Goal: Information Seeking & Learning: Check status

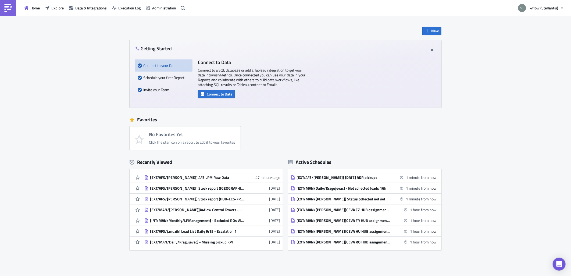
click at [106, 33] on div "New Getting Started Connect to your Data Schedule your first Report Invite your…" at bounding box center [285, 160] width 571 height 288
click at [13, 8] on link at bounding box center [8, 8] width 16 height 16
click at [58, 8] on span "Explore" at bounding box center [57, 8] width 12 height 6
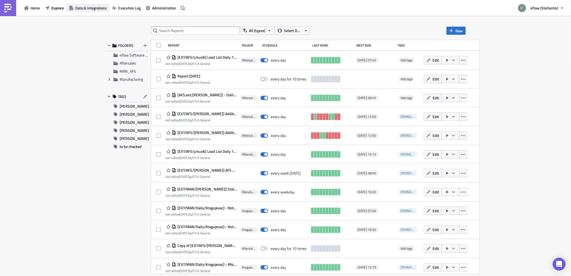
click at [83, 11] on button "Data & Integrations" at bounding box center [87, 8] width 43 height 8
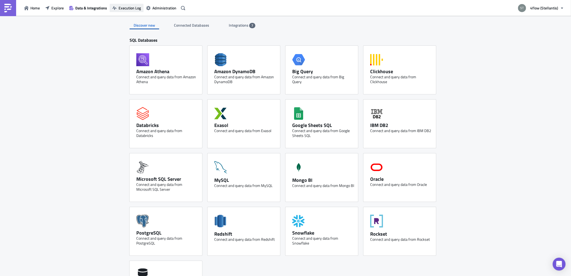
click at [129, 12] on button "Execution Log" at bounding box center [127, 8] width 34 height 8
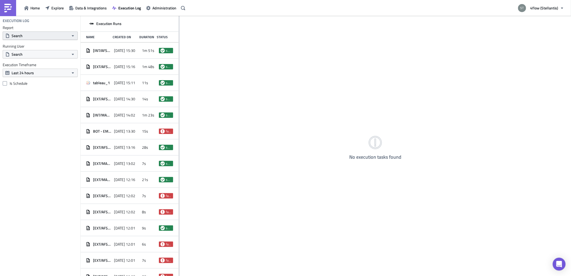
click at [48, 38] on button "Search" at bounding box center [40, 35] width 75 height 8
click at [45, 58] on button "Search" at bounding box center [40, 54] width 75 height 8
click at [47, 54] on button "Search" at bounding box center [40, 54] width 75 height 8
click at [23, 78] on div "Report Search Running User Search Execution Timeframe Last 24 hours Is Schedule" at bounding box center [40, 55] width 80 height 61
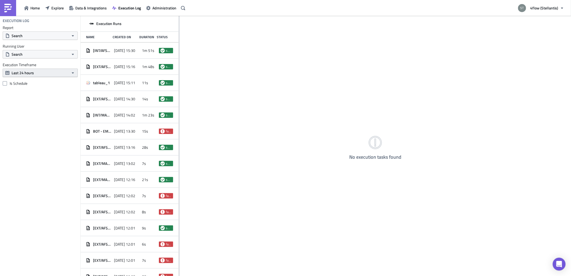
click at [31, 73] on span "Last 24 hours" at bounding box center [23, 73] width 22 height 6
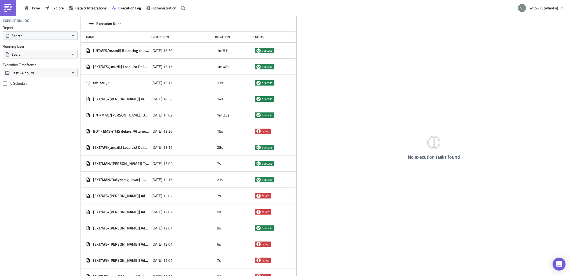
drag, startPoint x: 179, startPoint y: 30, endPoint x: 301, endPoint y: 34, distance: 122.2
click at [297, 34] on div at bounding box center [296, 146] width 1 height 261
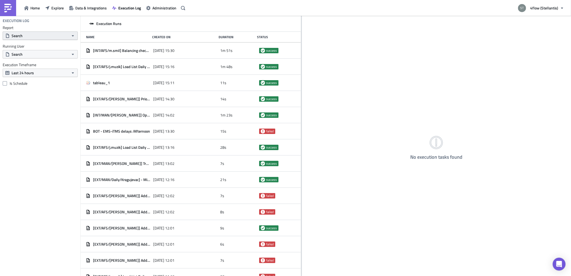
click at [42, 37] on button "Search" at bounding box center [40, 35] width 75 height 8
click at [44, 37] on button "Search" at bounding box center [40, 35] width 75 height 8
click at [55, 66] on label "Execution Timeframe" at bounding box center [40, 64] width 75 height 5
click at [42, 79] on div "Report Search Running User Search Execution Timeframe Last 24 hours Is Schedule" at bounding box center [40, 55] width 80 height 61
click at [29, 83] on label "Is Schedule" at bounding box center [40, 83] width 75 height 5
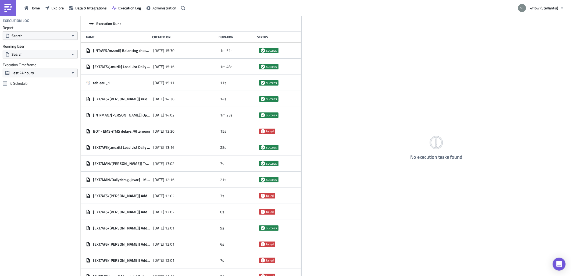
click at [7, 83] on input "Is Schedule" at bounding box center [5, 83] width 3 height 3
checkbox input "true"
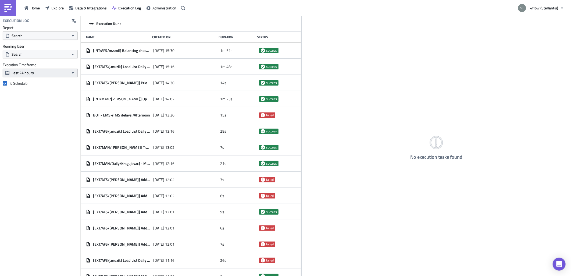
click at [54, 74] on button "Last 24 hours" at bounding box center [40, 73] width 75 height 8
click at [33, 108] on div "Last 30 days" at bounding box center [31, 106] width 38 height 5
click at [12, 20] on h4 "Execution Log" at bounding box center [16, 20] width 27 height 5
click at [416, 90] on div "No execution tasks found" at bounding box center [436, 146] width 269 height 261
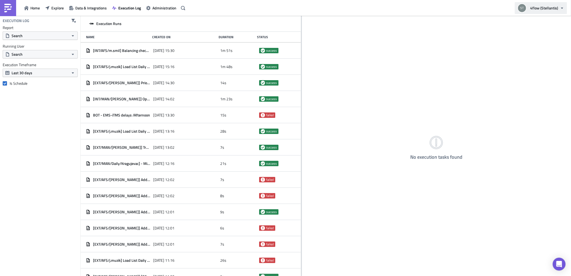
click at [562, 12] on button "4flow (Stellantis)" at bounding box center [541, 8] width 52 height 12
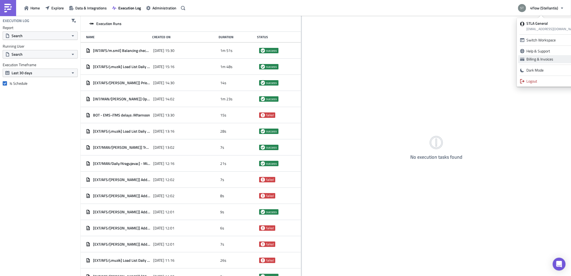
click at [546, 59] on div "Billing & Invoices" at bounding box center [553, 58] width 52 height 5
click at [160, 9] on span "Administration" at bounding box center [164, 8] width 24 height 6
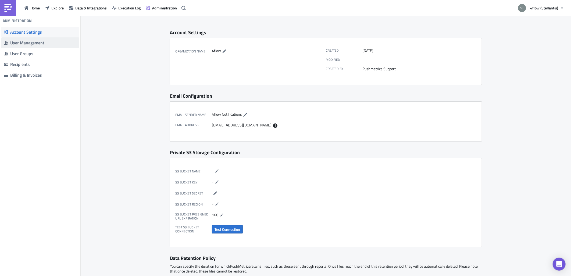
click at [45, 44] on div "User Management" at bounding box center [43, 42] width 66 height 5
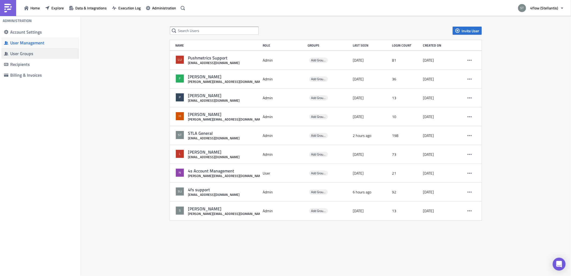
click at [26, 56] on div "User Groups" at bounding box center [43, 53] width 66 height 5
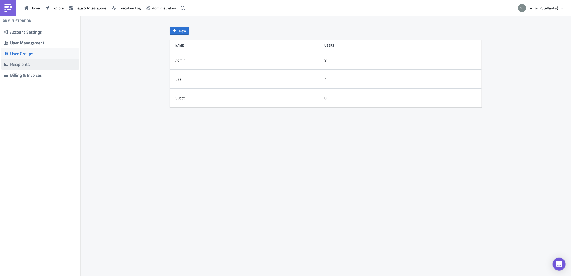
click at [33, 65] on div "Recipients" at bounding box center [43, 64] width 66 height 5
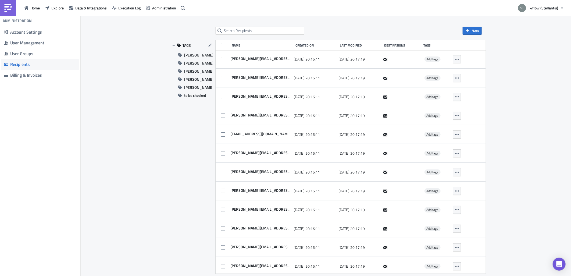
scroll to position [2507, 0]
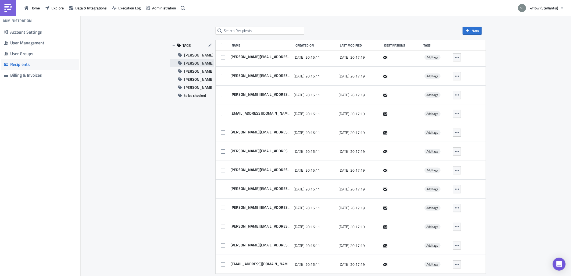
click at [187, 63] on span "[PERSON_NAME]" at bounding box center [198, 63] width 29 height 8
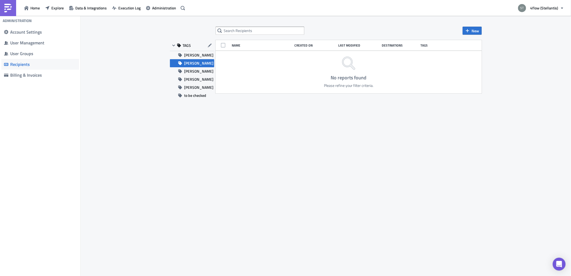
click at [200, 63] on button "[PERSON_NAME]" at bounding box center [192, 63] width 44 height 8
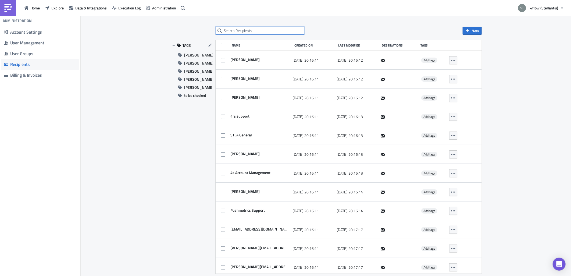
click at [250, 29] on input "text" at bounding box center [260, 31] width 89 height 8
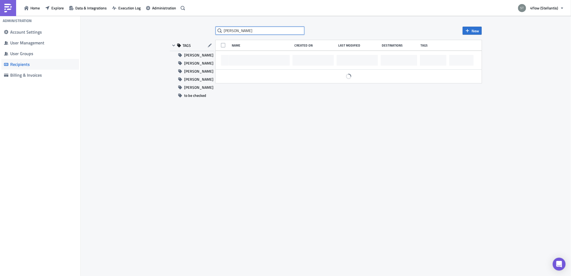
type input "[PERSON_NAME]"
click at [250, 27] on input "text" at bounding box center [260, 31] width 89 height 8
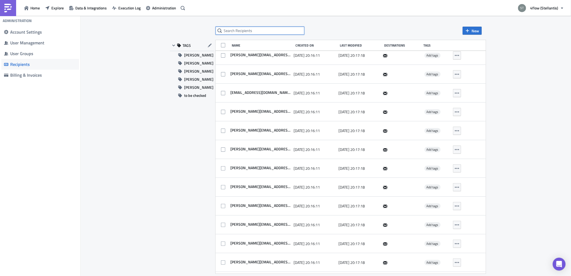
scroll to position [1178, 0]
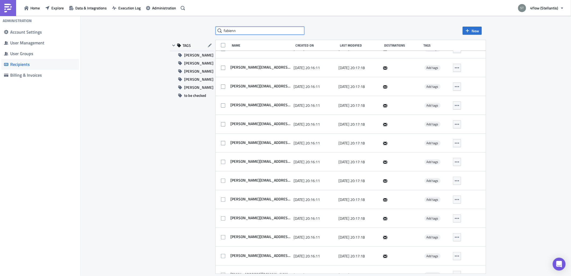
type input "fabienn"
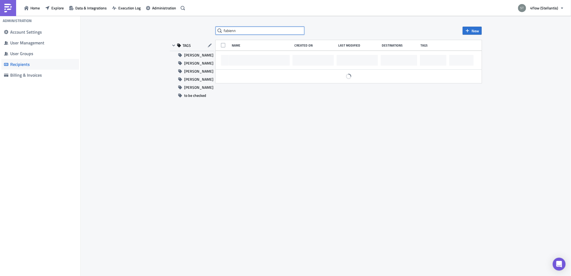
scroll to position [0, 0]
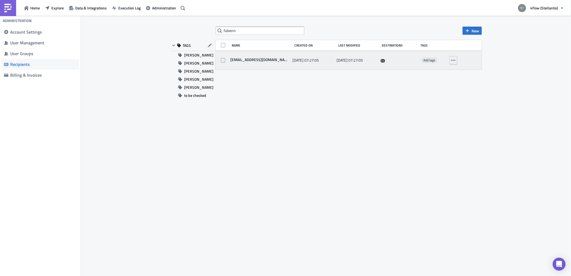
click at [454, 58] on icon "button" at bounding box center [453, 60] width 4 height 4
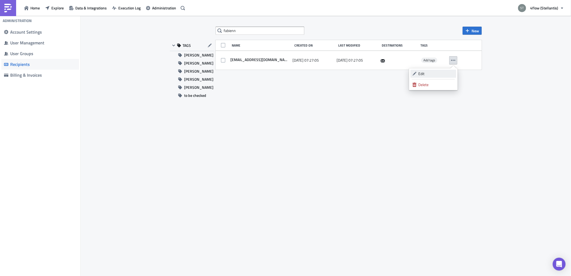
click at [449, 74] on div "Edit" at bounding box center [437, 73] width 36 height 5
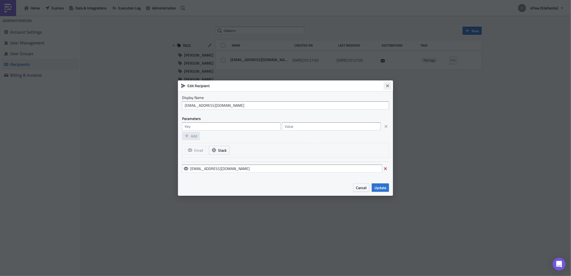
click at [389, 89] on button "Close" at bounding box center [388, 86] width 8 height 8
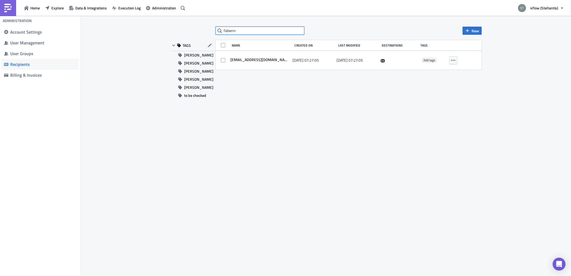
click at [268, 34] on input "fabienn" at bounding box center [260, 31] width 89 height 8
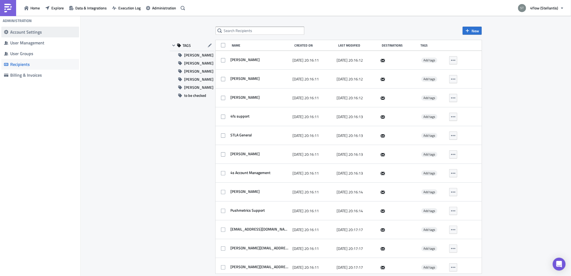
click at [55, 34] on div "Account Settings" at bounding box center [43, 31] width 66 height 5
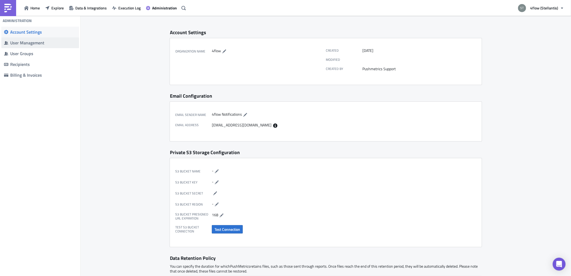
click at [53, 45] on div "User Management" at bounding box center [43, 42] width 66 height 5
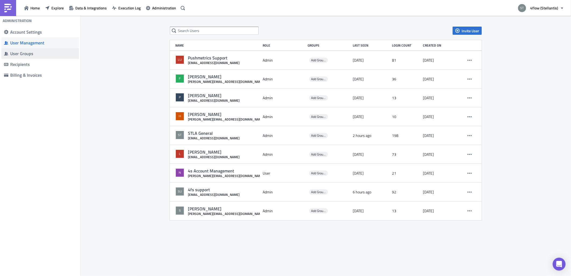
click at [48, 54] on div "User Groups" at bounding box center [43, 53] width 66 height 5
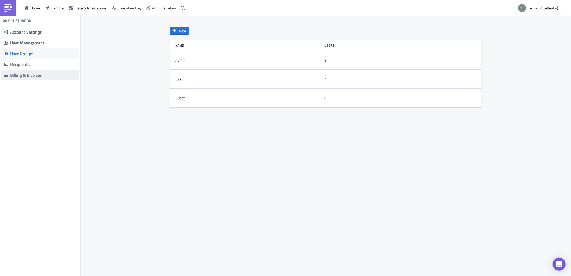
click at [47, 73] on div "Billing & Invoices" at bounding box center [43, 74] width 66 height 5
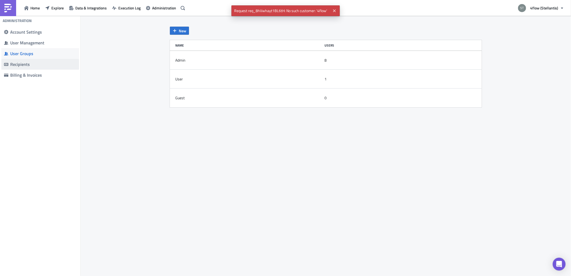
click at [45, 63] on div "Recipients" at bounding box center [43, 64] width 66 height 5
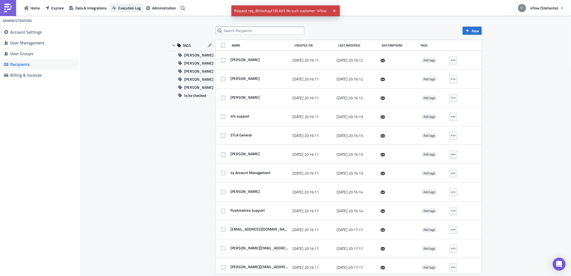
click at [125, 12] on button "Execution Log" at bounding box center [126, 8] width 34 height 8
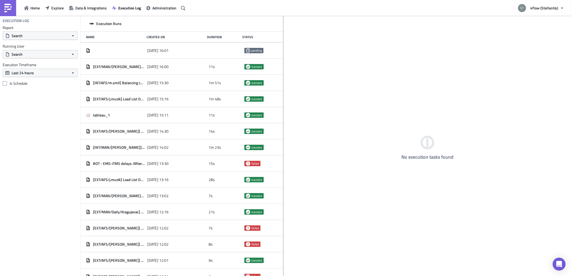
drag, startPoint x: 179, startPoint y: 53, endPoint x: 300, endPoint y: 61, distance: 121.0
click at [284, 61] on div at bounding box center [283, 146] width 1 height 261
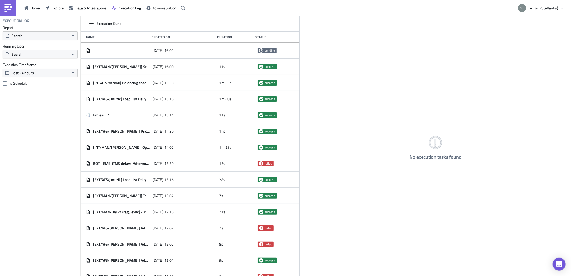
click at [38, 68] on div "Execution Timeframe Last 24 hours" at bounding box center [40, 69] width 75 height 15
click at [38, 69] on button "Last 24 hours" at bounding box center [40, 73] width 75 height 8
click at [31, 69] on button "Last 24 hours" at bounding box center [40, 73] width 75 height 8
click at [7, 85] on label "Is Schedule" at bounding box center [40, 83] width 75 height 5
click at [7, 85] on input "Is Schedule" at bounding box center [5, 83] width 3 height 3
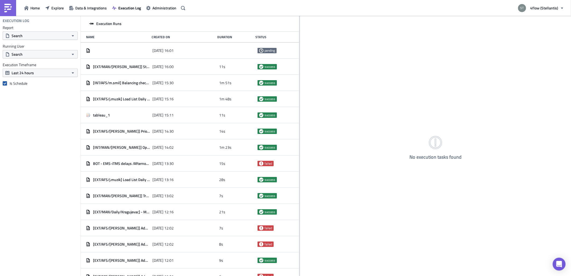
checkbox input "true"
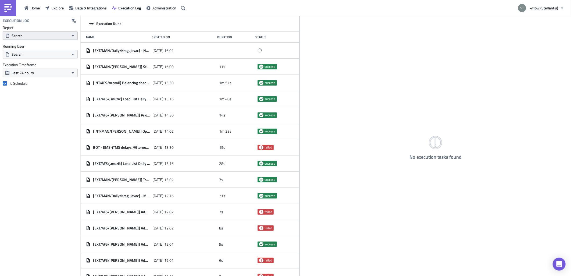
click at [54, 37] on button "Search" at bounding box center [40, 35] width 75 height 8
click at [15, 45] on input "text" at bounding box center [29, 45] width 51 height 8
click at [16, 45] on input "text" at bounding box center [29, 45] width 51 height 8
type input "[PERSON_NAME]"
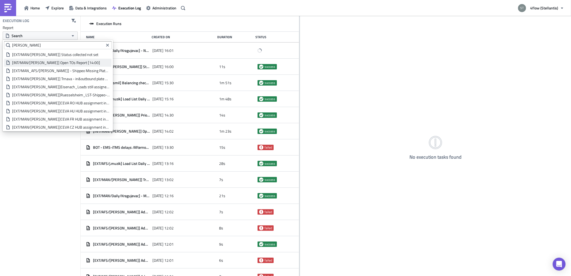
click at [69, 59] on link "[INT/MAN/[PERSON_NAME]] Open TOs Report [14:00]" at bounding box center [58, 63] width 108 height 8
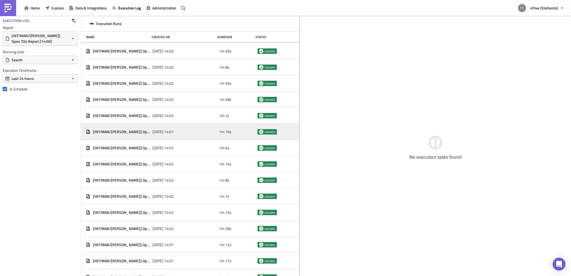
scroll to position [451, 0]
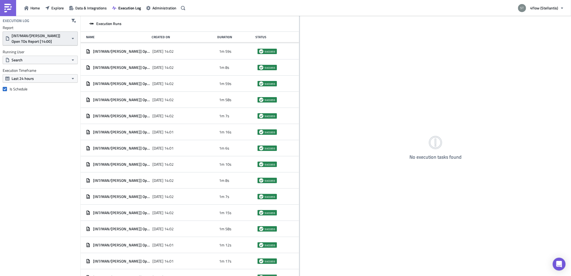
click at [52, 36] on span "[INT/MAN/[PERSON_NAME]] Open TOs Report [14:00]" at bounding box center [40, 38] width 57 height 11
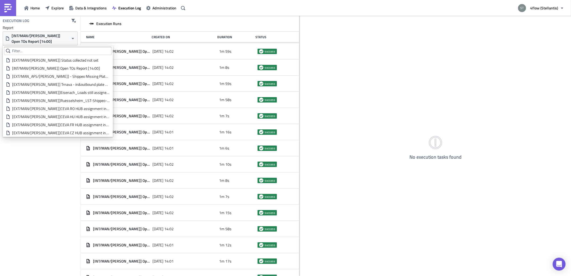
click at [60, 186] on div "Execution Log Report [INT/MAN/[PERSON_NAME]] Open TOs Report [14:00] Running Us…" at bounding box center [40, 146] width 80 height 260
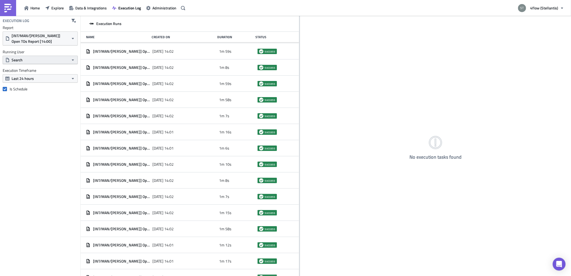
click at [26, 63] on button "Search" at bounding box center [40, 60] width 75 height 8
click at [36, 35] on span "[INT/MAN/[PERSON_NAME]] Open TOs Report [14:00]" at bounding box center [40, 38] width 57 height 11
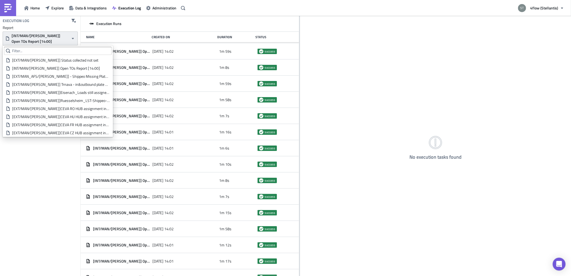
click at [33, 38] on span "[INT/MAN/[PERSON_NAME]] Open TOs Report [14:00]" at bounding box center [40, 38] width 57 height 11
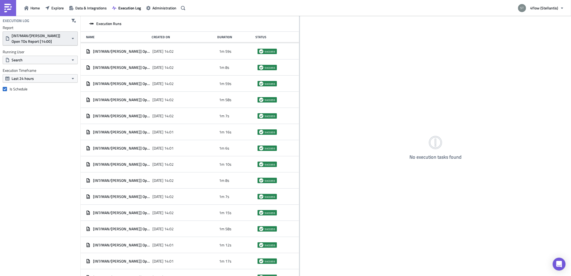
click at [33, 38] on span "[INT/MAN/[PERSON_NAME]] Open TOs Report [14:00]" at bounding box center [40, 38] width 57 height 11
click at [51, 175] on div "Execution Log Report [INT/MAN/[PERSON_NAME]] Open TOs Report [14:00] Running Us…" at bounding box center [40, 146] width 80 height 260
click at [76, 23] on button "button" at bounding box center [74, 21] width 8 height 8
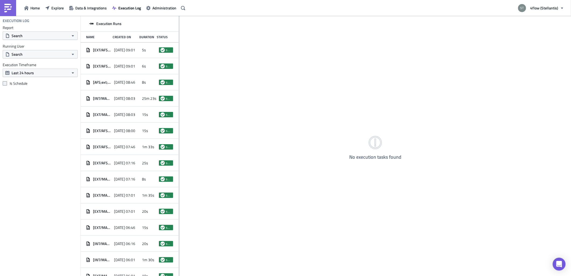
scroll to position [442, 0]
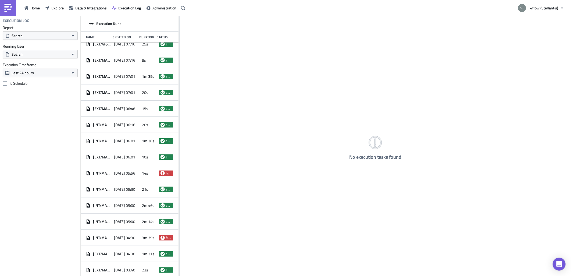
click at [24, 66] on label "Execution Timeframe" at bounding box center [40, 64] width 75 height 5
click at [24, 69] on button "Last 24 hours" at bounding box center [40, 73] width 75 height 8
click at [35, 84] on div "Last 24 hours" at bounding box center [31, 82] width 38 height 5
click at [24, 85] on label "Is Schedule" at bounding box center [40, 83] width 75 height 5
click at [7, 85] on input "Is Schedule" at bounding box center [5, 83] width 3 height 3
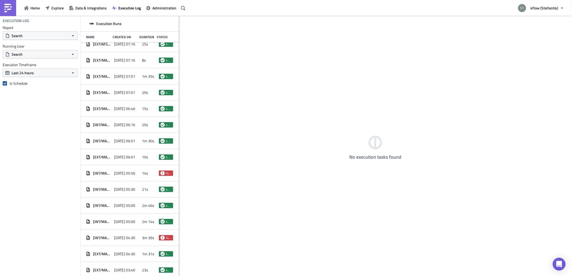
checkbox input "true"
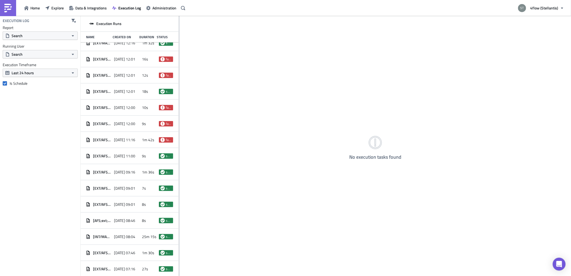
scroll to position [1288, 0]
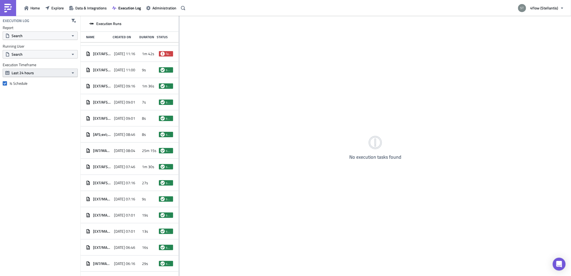
click at [20, 71] on span "Last 24 hours" at bounding box center [23, 73] width 22 height 6
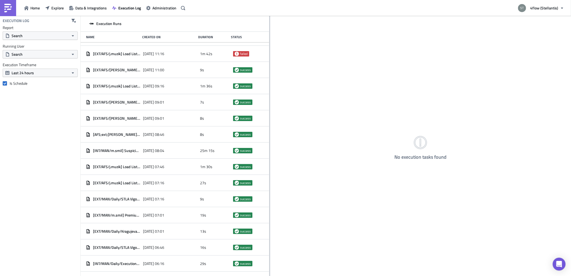
drag, startPoint x: 179, startPoint y: 81, endPoint x: 269, endPoint y: 95, distance: 91.8
click at [269, 95] on div at bounding box center [269, 146] width 1 height 261
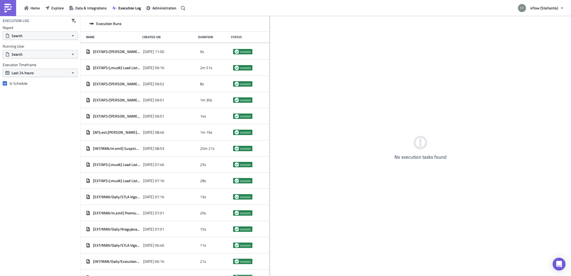
scroll to position [2393, 0]
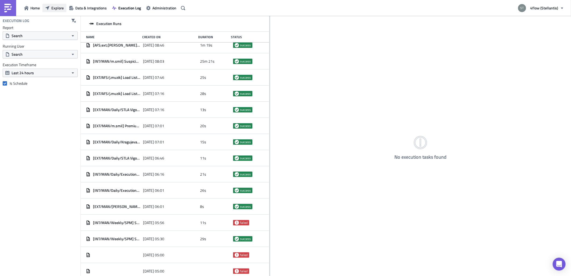
click at [57, 10] on span "Explore" at bounding box center [57, 8] width 12 height 6
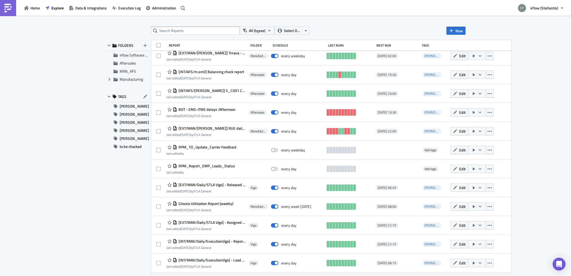
scroll to position [1584, 0]
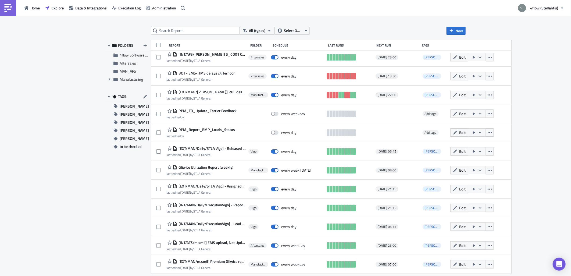
click at [157, 41] on div "Report Folder Schedule Last Runs Next Run Tags" at bounding box center [331, 45] width 360 height 11
click at [155, 46] on div "Report Folder Schedule Last Runs Next Run Tags" at bounding box center [331, 45] width 360 height 11
click at [158, 46] on span at bounding box center [159, 45] width 4 height 4
click at [158, 46] on input "checkbox" at bounding box center [159, 45] width 3 height 3
checkbox input "true"
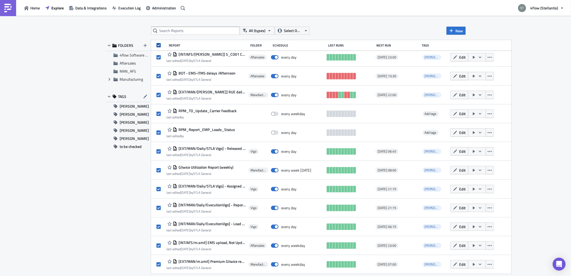
checkbox input "true"
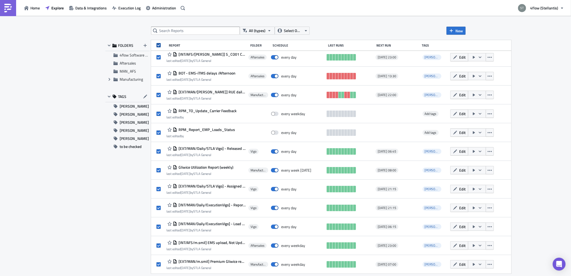
checkbox input "true"
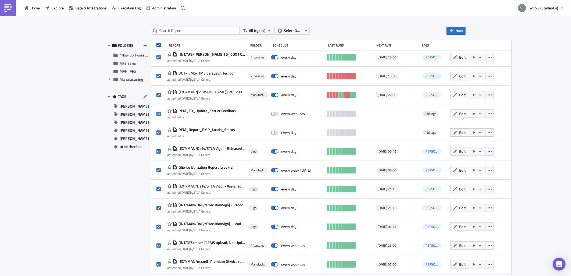
checkbox input "true"
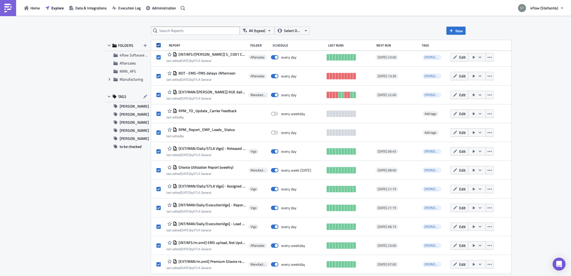
checkbox input "true"
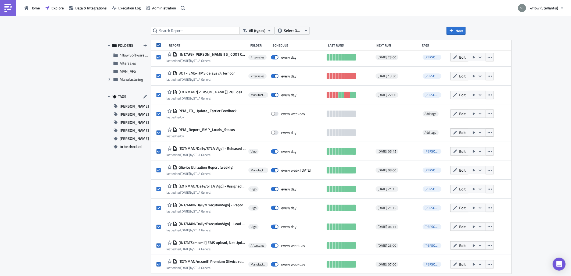
checkbox input "true"
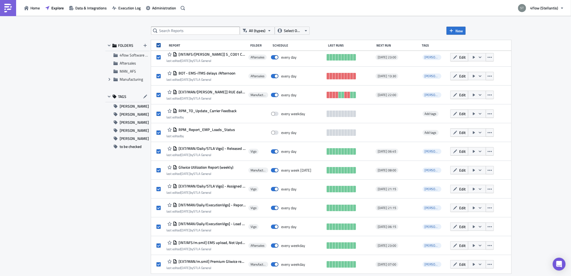
checkbox input "true"
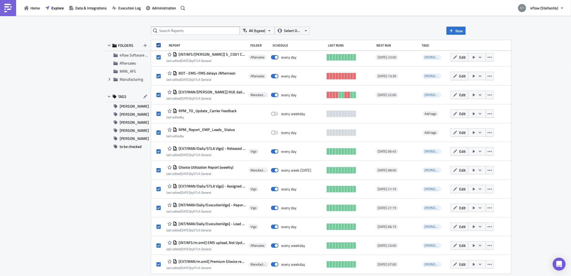
checkbox input "true"
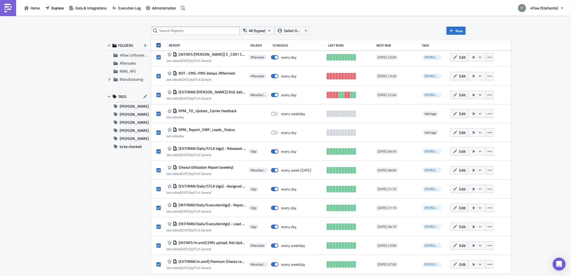
checkbox input "true"
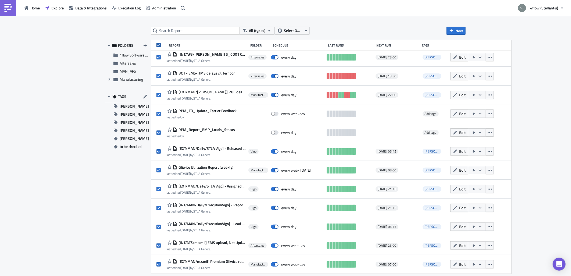
checkbox input "true"
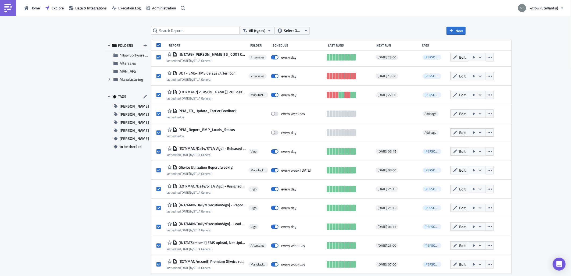
checkbox input "true"
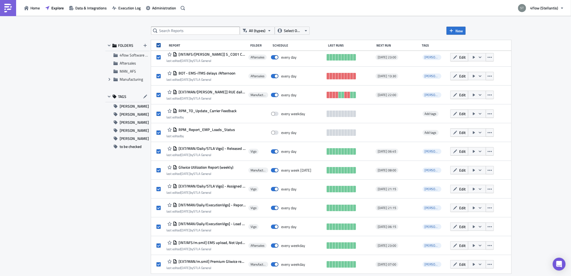
checkbox input "true"
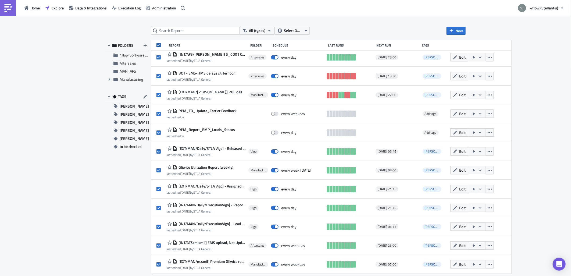
checkbox input "true"
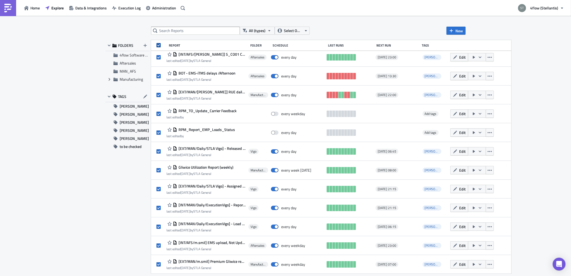
checkbox input "true"
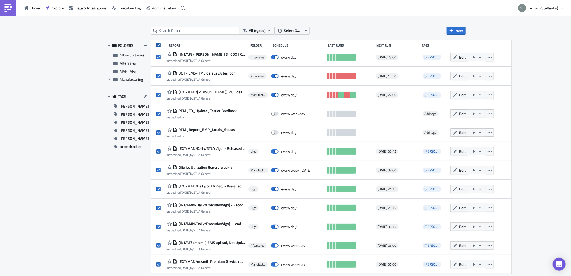
checkbox input "true"
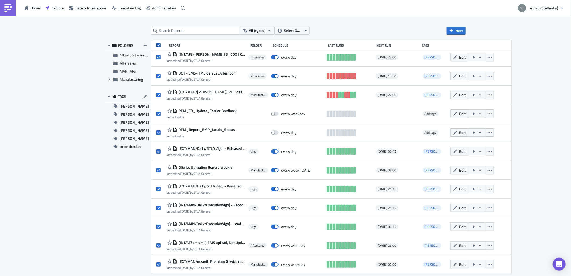
checkbox input "true"
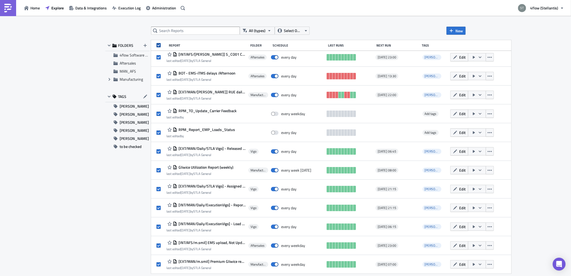
checkbox input "true"
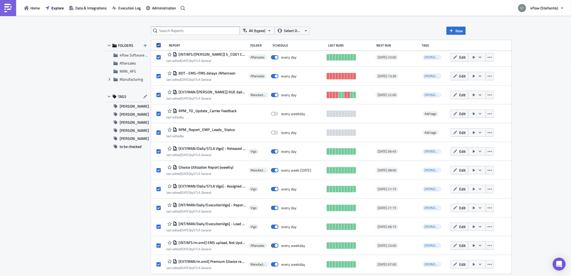
checkbox input "true"
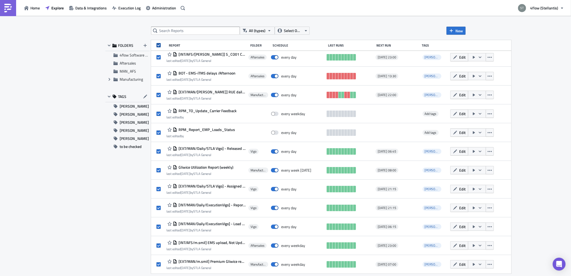
checkbox input "true"
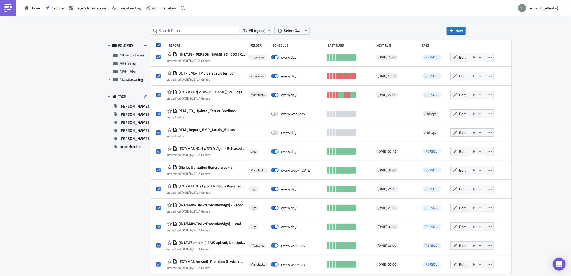
checkbox input "true"
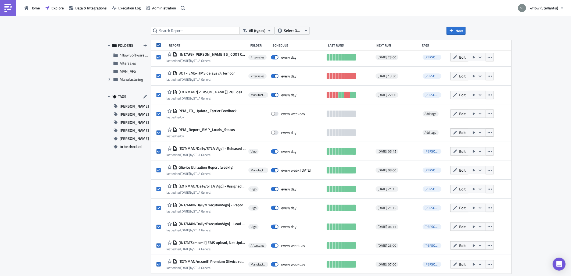
checkbox input "true"
click at [341, 29] on icon "button" at bounding box center [341, 31] width 4 height 4
click at [159, 44] on span at bounding box center [159, 45] width 4 height 4
click at [159, 44] on input "checkbox" at bounding box center [159, 45] width 3 height 3
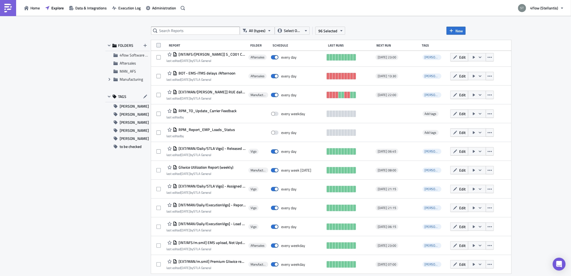
checkbox input "false"
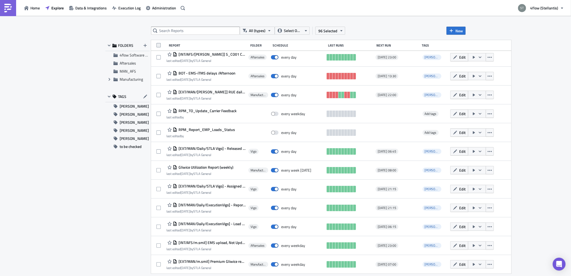
checkbox input "false"
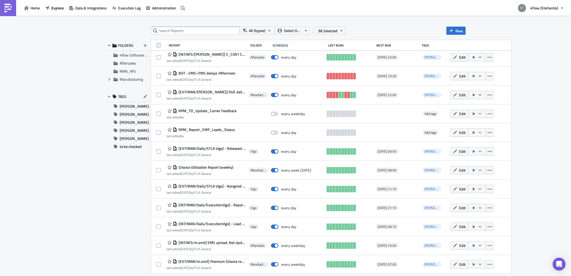
checkbox input "false"
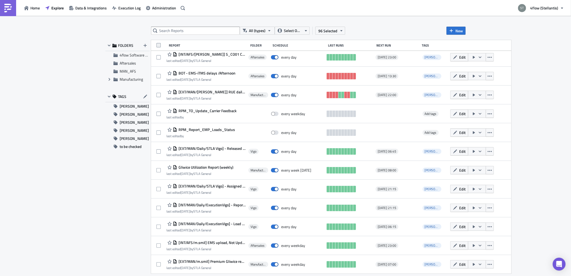
checkbox input "false"
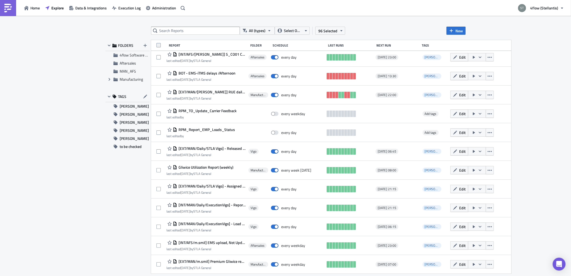
checkbox input "false"
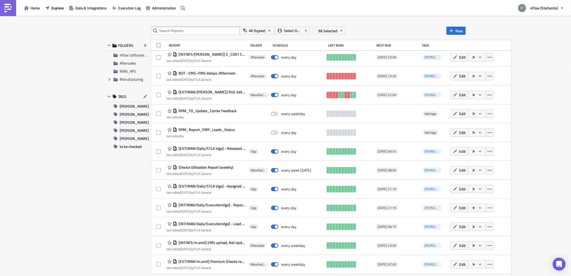
checkbox input "false"
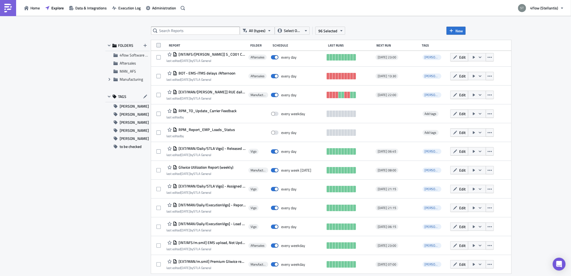
checkbox input "false"
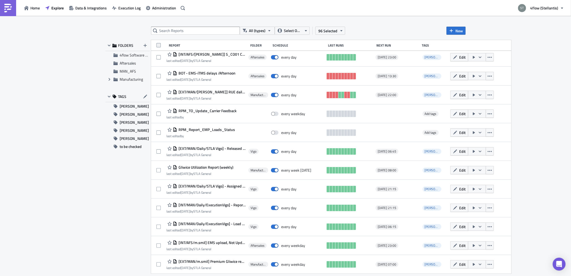
checkbox input "false"
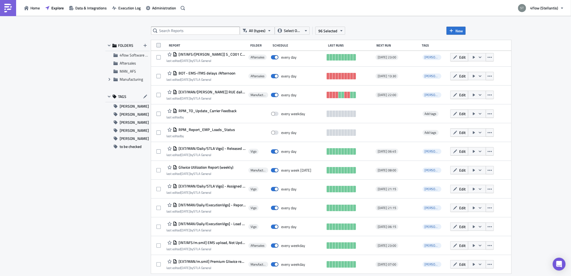
checkbox input "false"
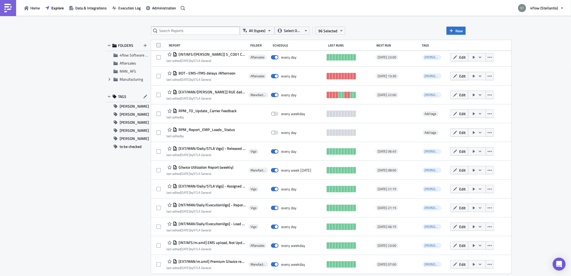
checkbox input "false"
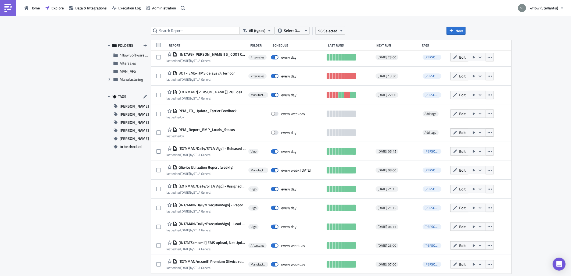
checkbox input "false"
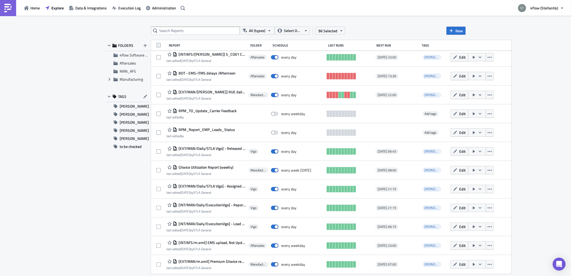
checkbox input "false"
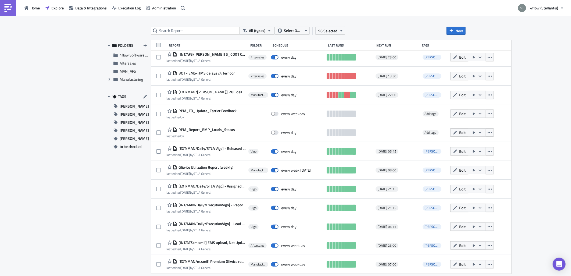
checkbox input "false"
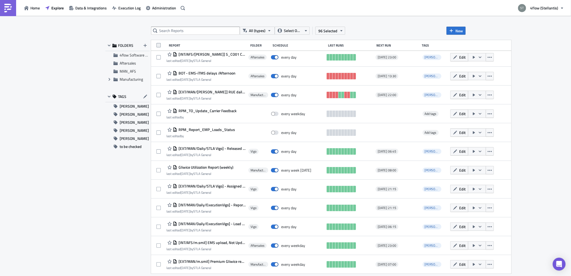
checkbox input "false"
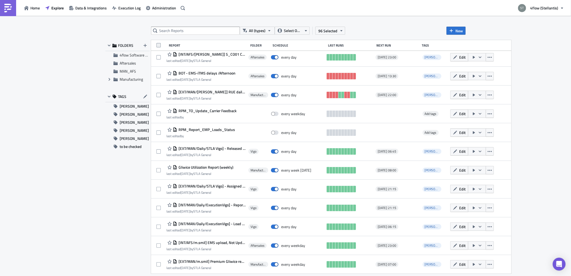
checkbox input "false"
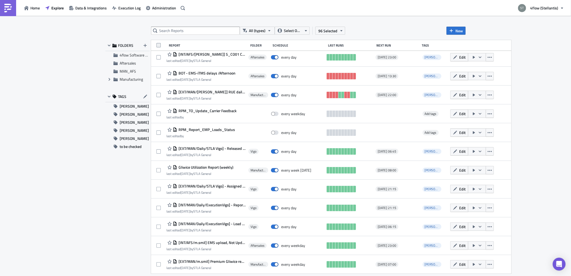
checkbox input "false"
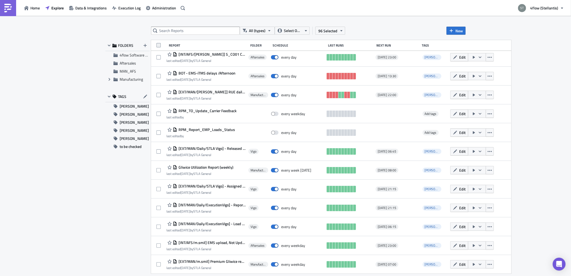
checkbox input "false"
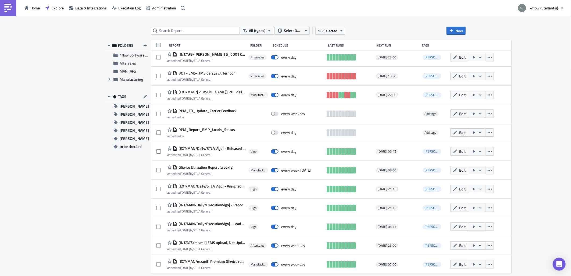
checkbox input "false"
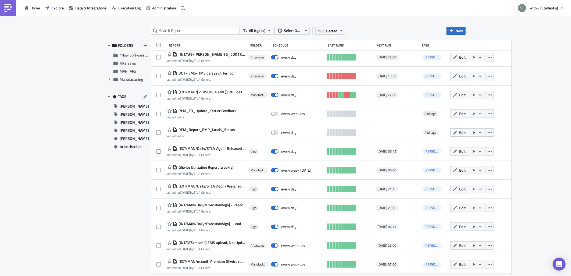
checkbox input "false"
drag, startPoint x: 163, startPoint y: 50, endPoint x: 509, endPoint y: 267, distance: 408.3
click at [509, 267] on div "Report Folder Schedule Last Runs Next Run Tags [EXT/AFS/j.muzik] Load List Dail…" at bounding box center [331, 156] width 360 height 233
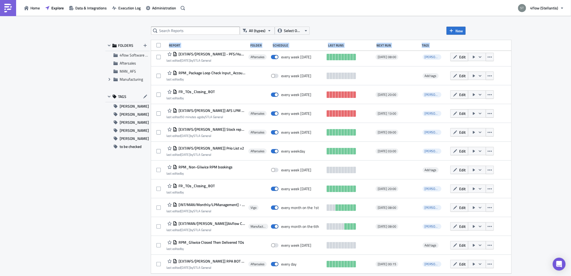
scroll to position [0, 0]
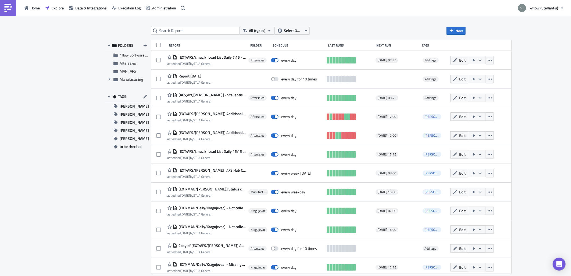
click at [504, 31] on div "All (types) Select Owner New FOLDERS 4flow Software KAM Aftersales MAN_AFS Expa…" at bounding box center [285, 146] width 571 height 261
click at [283, 47] on div "Schedule" at bounding box center [299, 45] width 52 height 4
click at [287, 47] on div "Schedule" at bounding box center [299, 45] width 52 height 4
click at [427, 43] on div "Tags" at bounding box center [435, 45] width 26 height 4
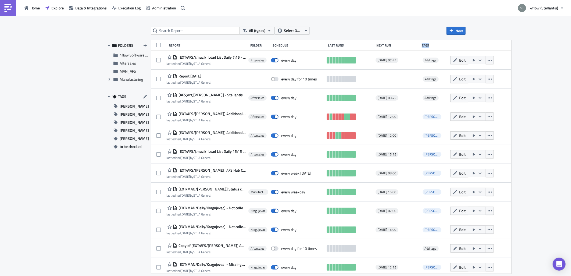
click at [427, 43] on div "Tags" at bounding box center [435, 45] width 26 height 4
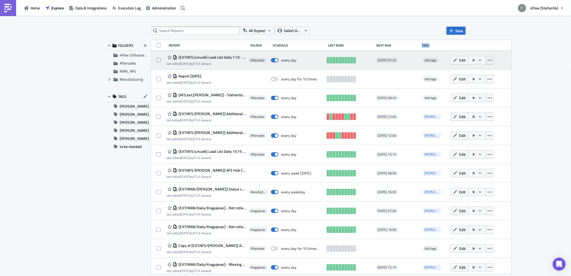
drag, startPoint x: 427, startPoint y: 43, endPoint x: 486, endPoint y: 63, distance: 62.1
click at [486, 63] on button "button" at bounding box center [490, 60] width 8 height 8
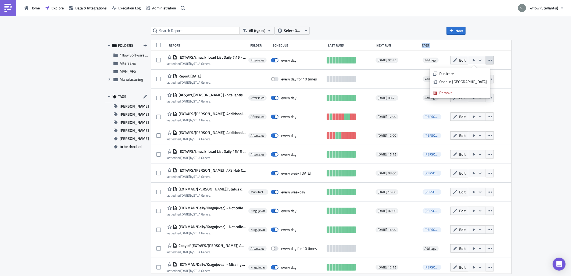
click at [522, 63] on div "All (types) Select Owner New FOLDERS 4flow Software KAM Aftersales MAN_AFS Expa…" at bounding box center [285, 146] width 571 height 261
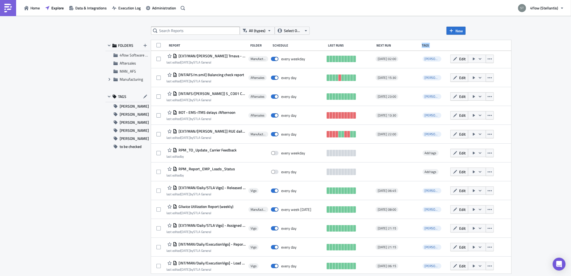
scroll to position [1584, 0]
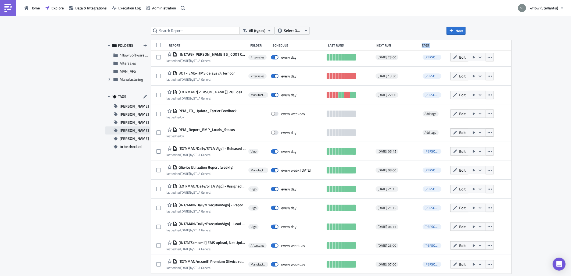
click at [134, 132] on span "[PERSON_NAME]" at bounding box center [134, 130] width 29 height 8
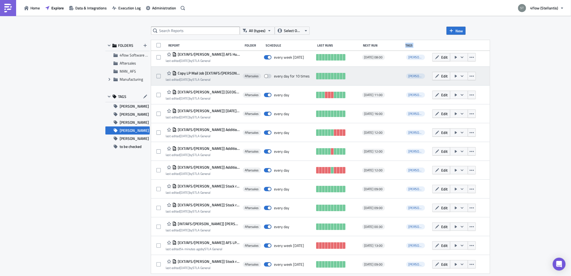
scroll to position [0, 0]
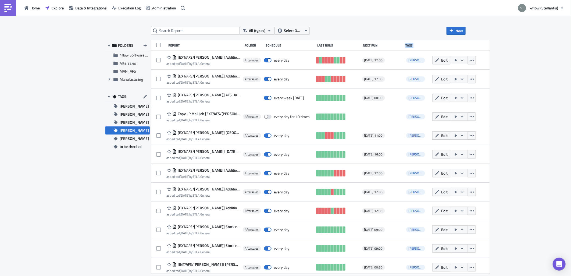
click at [137, 131] on button "[PERSON_NAME]" at bounding box center [127, 130] width 44 height 8
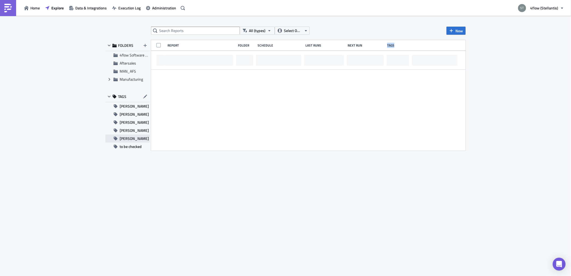
click at [137, 136] on button "[PERSON_NAME]" at bounding box center [127, 138] width 44 height 8
click at [137, 120] on button "[PERSON_NAME]" at bounding box center [127, 122] width 44 height 8
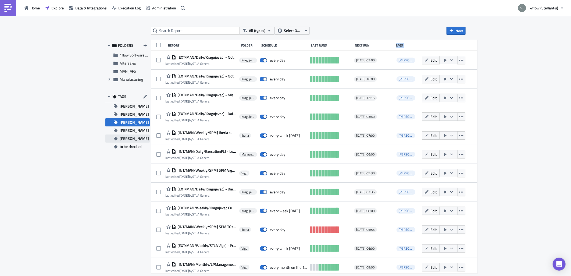
click at [135, 140] on button "[PERSON_NAME]" at bounding box center [127, 138] width 44 height 8
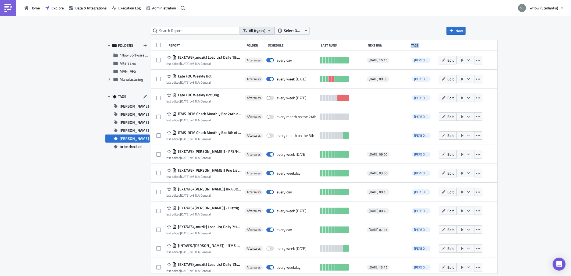
click at [271, 34] on button "All (types)" at bounding box center [257, 31] width 35 height 8
